Goal: Find specific page/section: Find specific page/section

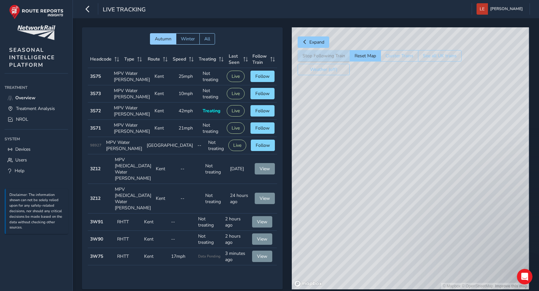
drag, startPoint x: 443, startPoint y: 161, endPoint x: 392, endPoint y: 230, distance: 86.1
click at [388, 241] on div "© Mapbox © OpenStreetMap Improve this map" at bounding box center [410, 158] width 237 height 262
drag, startPoint x: 452, startPoint y: 189, endPoint x: 432, endPoint y: 207, distance: 27.0
click at [455, 232] on div "© Mapbox © OpenStreetMap Improve this map" at bounding box center [410, 158] width 237 height 262
click at [374, 56] on button "Reset Map" at bounding box center [365, 55] width 31 height 11
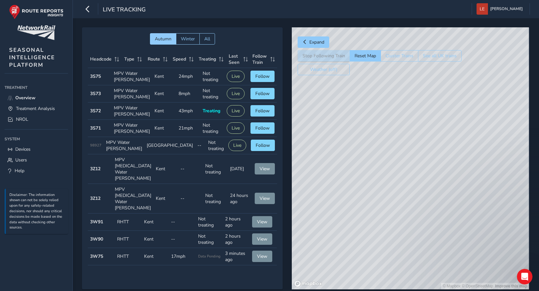
drag, startPoint x: 431, startPoint y: 159, endPoint x: 440, endPoint y: 240, distance: 82.2
click at [443, 246] on div "© Mapbox © OpenStreetMap Improve this map" at bounding box center [410, 158] width 237 height 262
drag, startPoint x: 456, startPoint y: 99, endPoint x: 500, endPoint y: 111, distance: 45.2
click at [500, 111] on div "© Mapbox © OpenStreetMap Improve this map" at bounding box center [410, 158] width 237 height 262
click at [457, 122] on div "© Mapbox © OpenStreetMap Improve this map" at bounding box center [410, 158] width 237 height 262
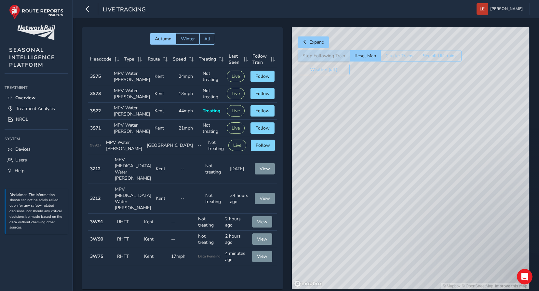
click at [423, 101] on div "© Mapbox © OpenStreetMap Improve this map" at bounding box center [410, 158] width 237 height 262
click at [89, 8] on icon "button" at bounding box center [87, 8] width 7 height 11
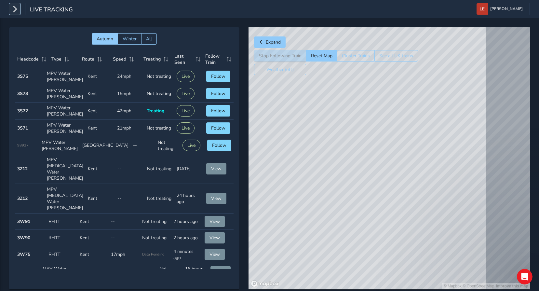
click at [13, 9] on icon "button" at bounding box center [14, 8] width 7 height 11
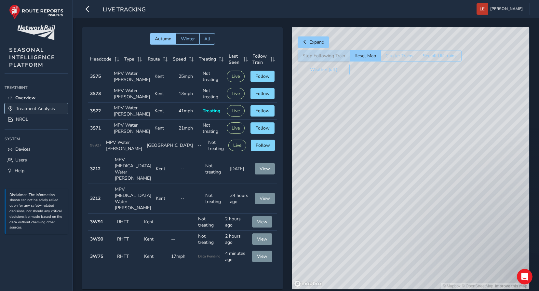
click at [28, 107] on span "Treatment Analysis" at bounding box center [35, 108] width 39 height 6
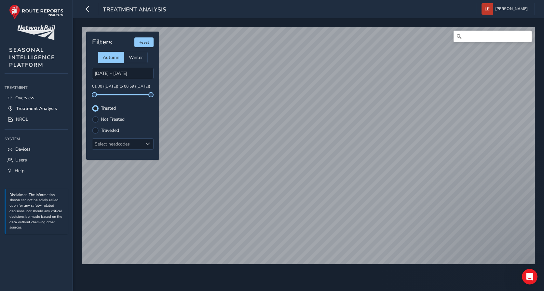
click at [100, 119] on div "Not Treated" at bounding box center [122, 119] width 61 height 7
click at [97, 119] on div at bounding box center [95, 119] width 7 height 7
click at [99, 108] on div "Treated" at bounding box center [122, 108] width 61 height 7
click at [91, 107] on div "Filters Reset Autumn Winter [DATE] - [DATE] 01:00 ([DATE]) to 00:59 ([DATE]) Tr…" at bounding box center [122, 96] width 73 height 128
click at [94, 108] on div at bounding box center [95, 108] width 7 height 7
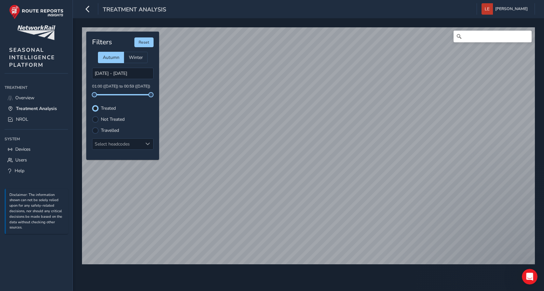
click at [253, 0] on html "Treatment Analysis [PERSON_NAME] Colour Scheme: Dark Dim Light Logout © Mapbox …" at bounding box center [272, 145] width 544 height 291
click at [98, 118] on div at bounding box center [95, 119] width 7 height 7
